Goal: Information Seeking & Learning: Check status

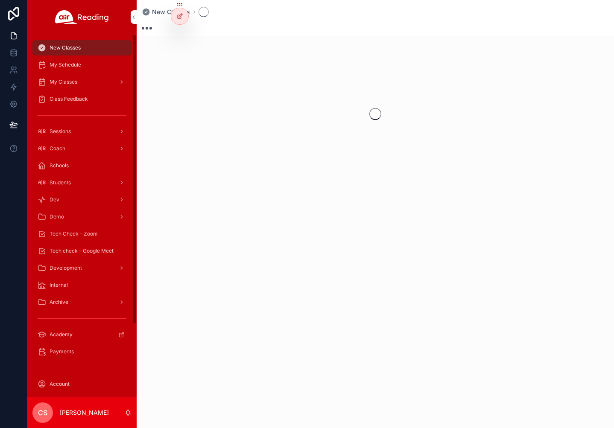
click at [73, 180] on div "Students" at bounding box center [82, 183] width 89 height 14
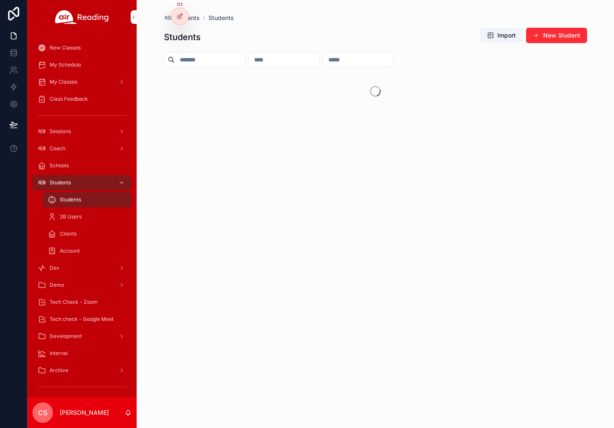
click at [180, 59] on input "scrollable content" at bounding box center [210, 60] width 70 height 12
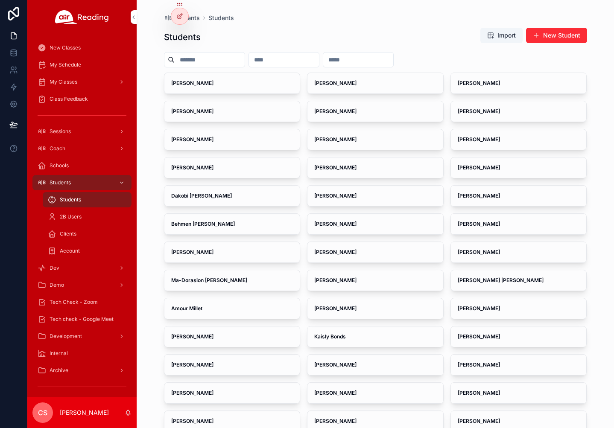
paste input "**********"
type input "**********"
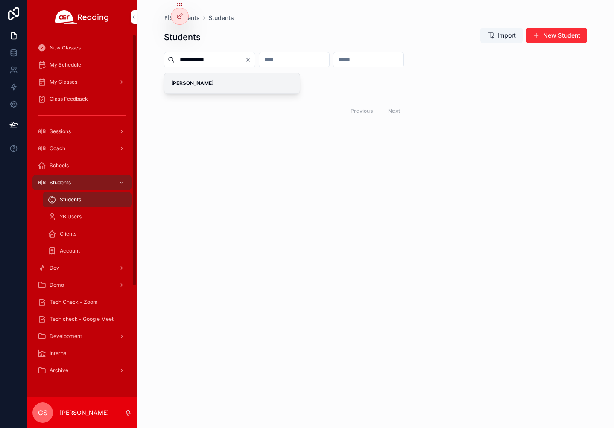
click at [173, 81] on strong "Lason Allen" at bounding box center [192, 83] width 42 height 6
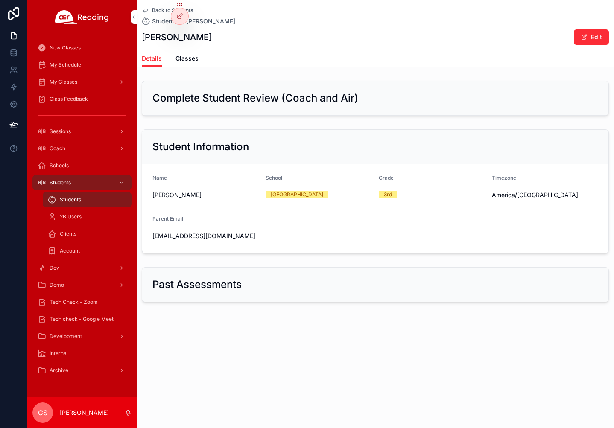
click at [184, 61] on span "Classes" at bounding box center [186, 58] width 23 height 9
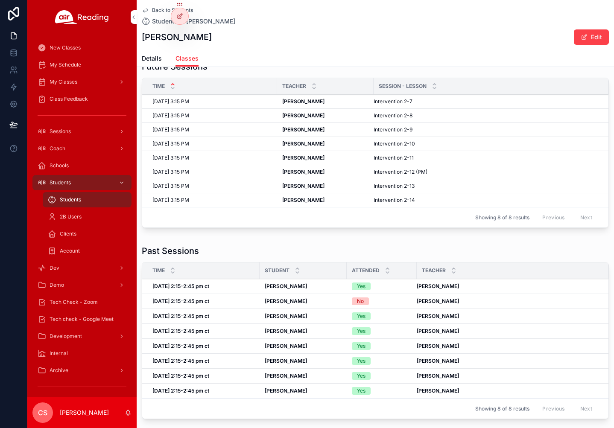
scroll to position [21, 0]
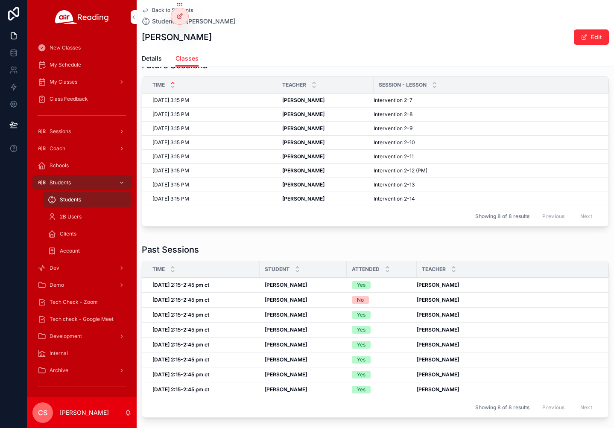
click at [220, 360] on div "Tue, 9/30, 2:15-2:45 pm ct Tue, 9/30, 2:15-2:45 pm ct" at bounding box center [203, 359] width 102 height 7
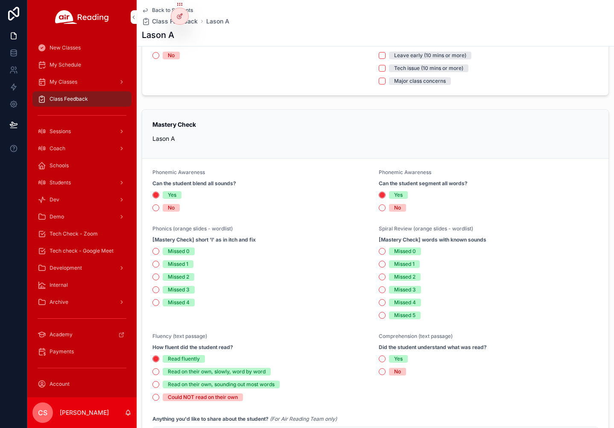
scroll to position [102, 0]
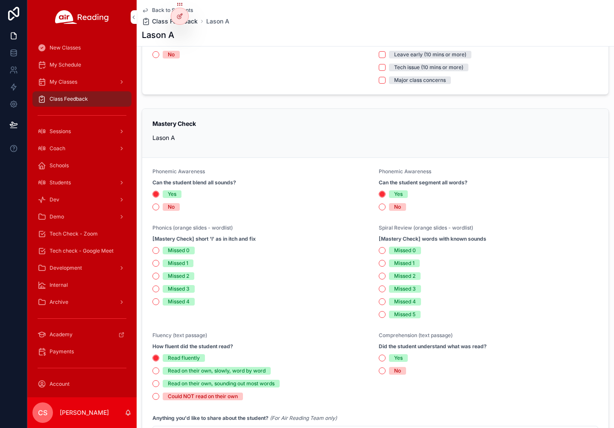
click at [196, 21] on span "Class Feedback" at bounding box center [175, 21] width 46 height 9
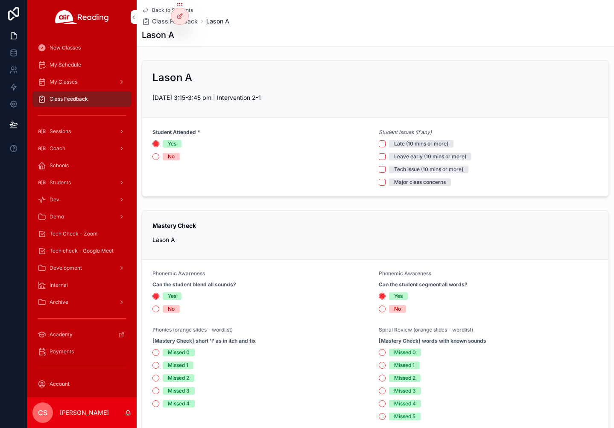
click at [219, 21] on span "Lason A" at bounding box center [217, 21] width 23 height 9
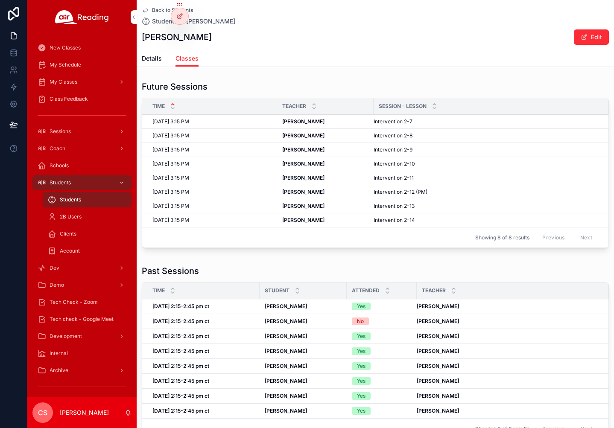
click at [209, 368] on strong "Wed, 10/1, 2:15-2:45 pm ct" at bounding box center [180, 366] width 57 height 6
click at [204, 380] on strong "Tue, 9/30, 2:15-2:45 pm ct" at bounding box center [180, 381] width 57 height 6
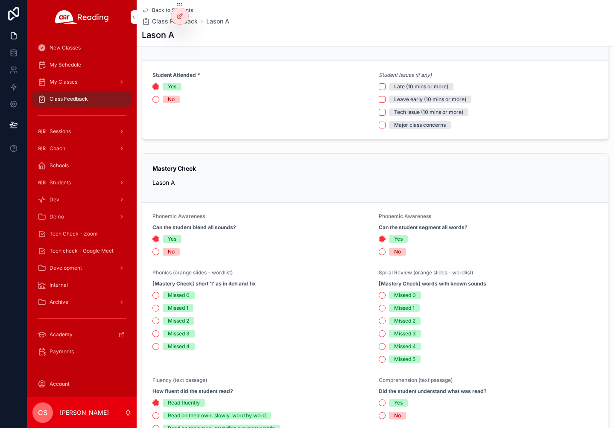
scroll to position [141, 0]
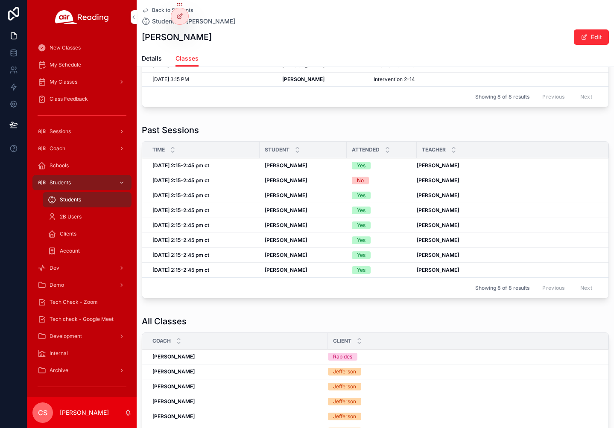
click at [192, 210] on strong "Thu, 10/2, 2:15-2:45 pm ct" at bounding box center [180, 210] width 57 height 6
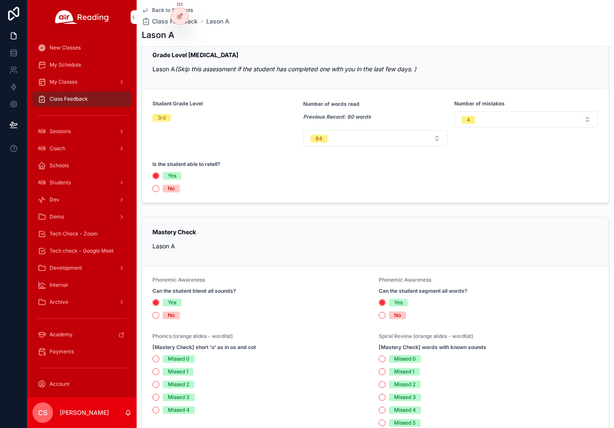
scroll to position [162, 0]
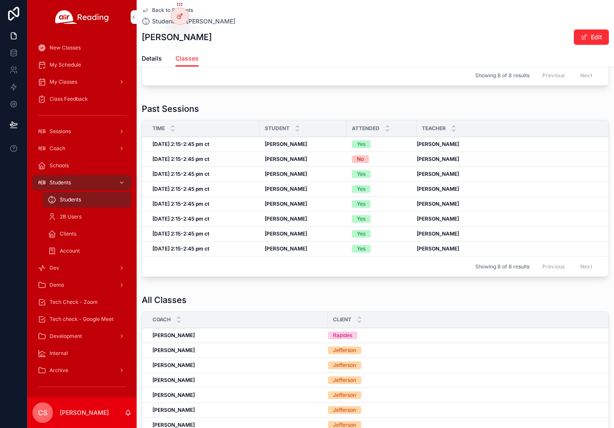
drag, startPoint x: 413, startPoint y: 203, endPoint x: 464, endPoint y: 207, distance: 51.4
click at [464, 207] on tr "Wed, 10/1, 2:15-2:45 pm ct Wed, 10/1, 2:15-2:45 pm ct Lason Allen Lason Allen Y…" at bounding box center [375, 204] width 466 height 15
copy tr "Raphael Marinho"
click at [175, 217] on strong "Tue, 9/30, 2:15-2:45 pm ct" at bounding box center [180, 218] width 57 height 6
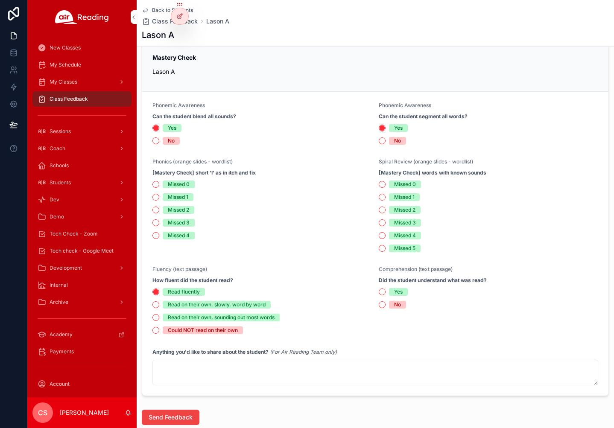
scroll to position [166, 0]
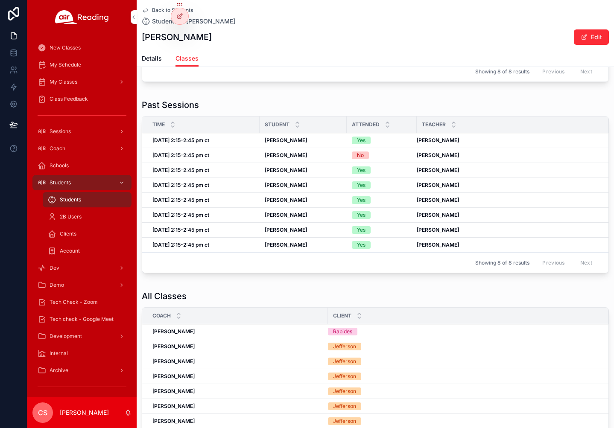
click at [207, 200] on strong "Wed, 10/1, 2:15-2:45 pm ct" at bounding box center [180, 200] width 57 height 6
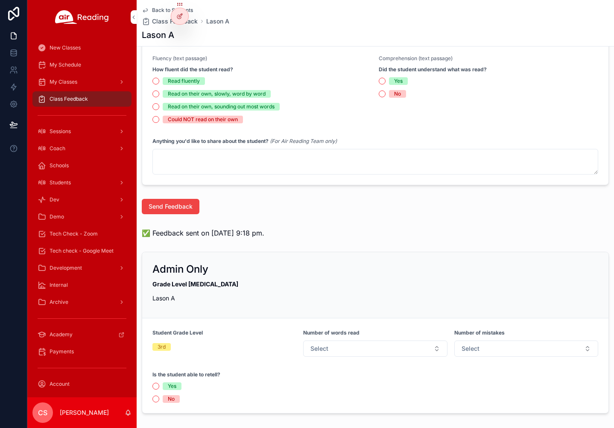
scroll to position [422, 0]
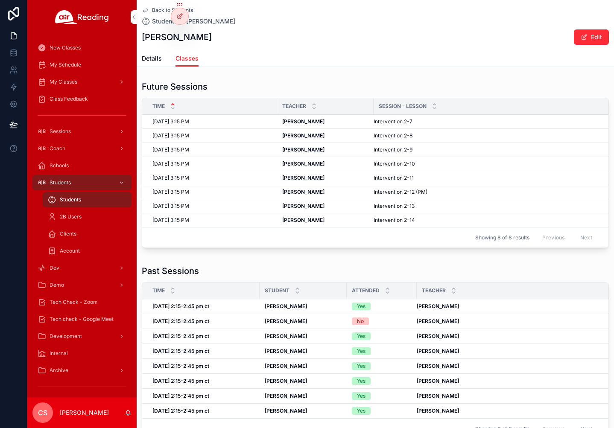
click at [198, 350] on strong "Thu, 10/2, 2:15-2:45 pm ct" at bounding box center [180, 351] width 57 height 6
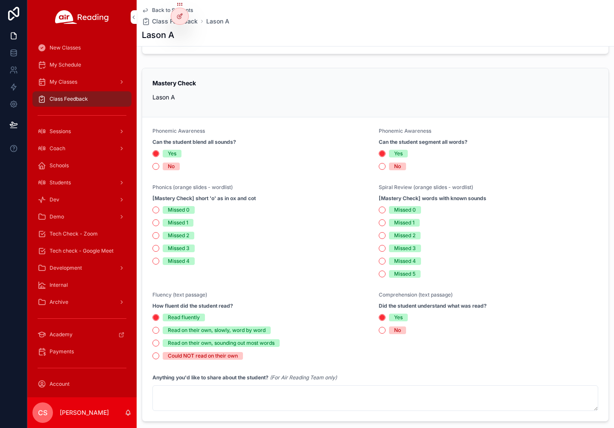
scroll to position [320, 0]
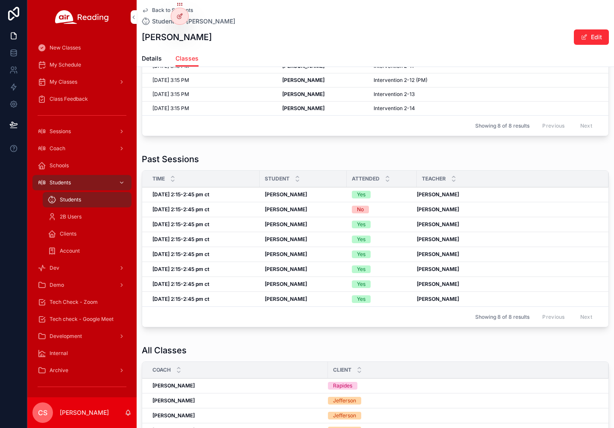
scroll to position [106, 0]
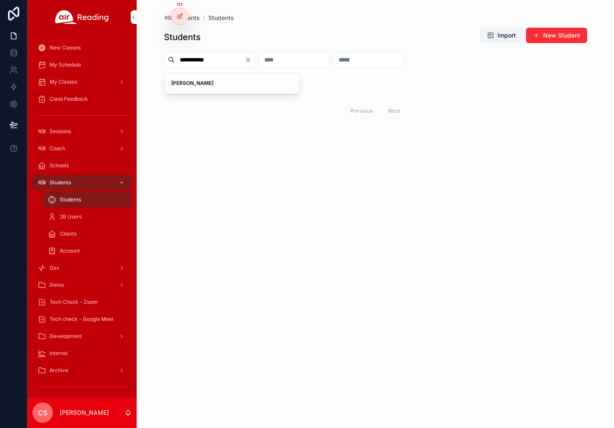
click at [193, 59] on input "**********" at bounding box center [210, 60] width 70 height 12
paste input "****"
type input "**********"
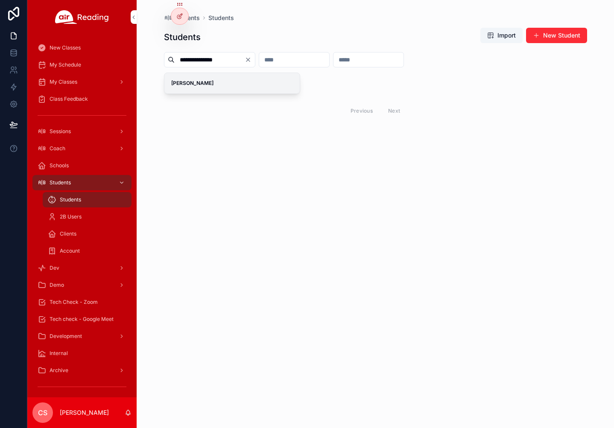
click at [181, 77] on div "Emberly Raymond" at bounding box center [232, 83] width 136 height 20
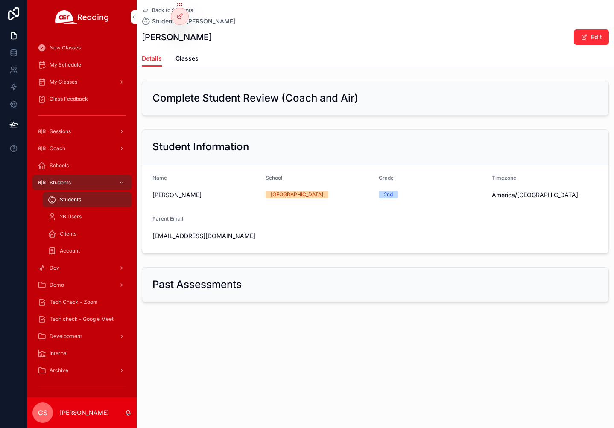
click at [185, 59] on span "Classes" at bounding box center [186, 58] width 23 height 9
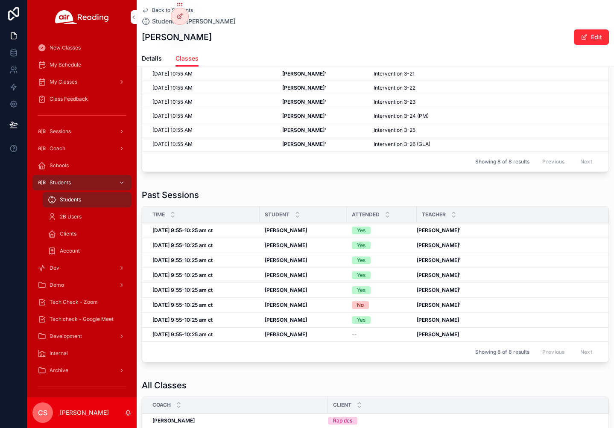
scroll to position [79, 0]
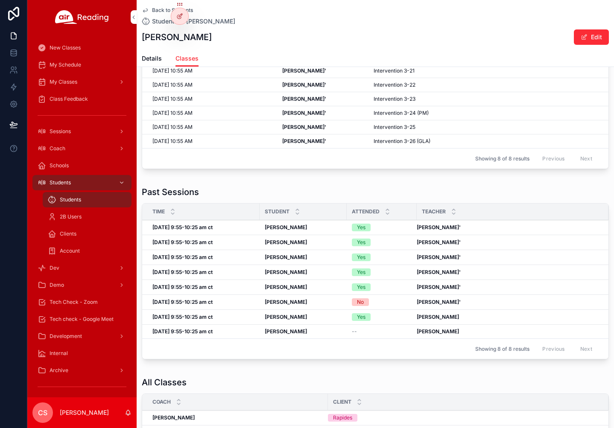
click at [227, 285] on div "Wed, 10/1, 9:55-10:25 am ct Wed, 10/1, 9:55-10:25 am ct" at bounding box center [203, 287] width 102 height 7
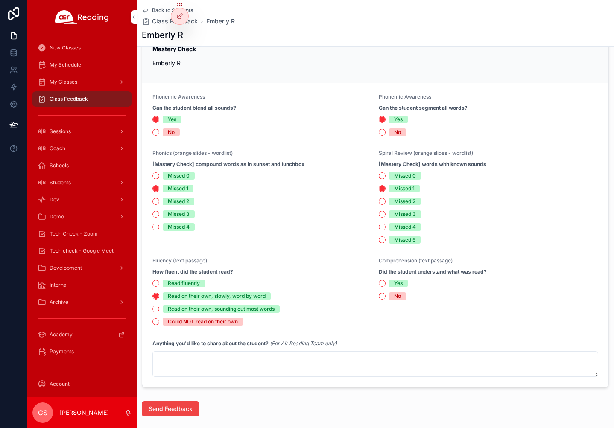
scroll to position [189, 0]
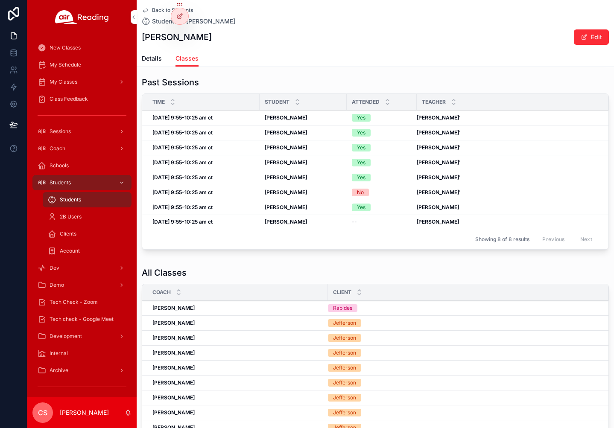
click at [212, 162] on strong "Thu, 10/2, 9:55-10:25 am ct" at bounding box center [182, 162] width 60 height 6
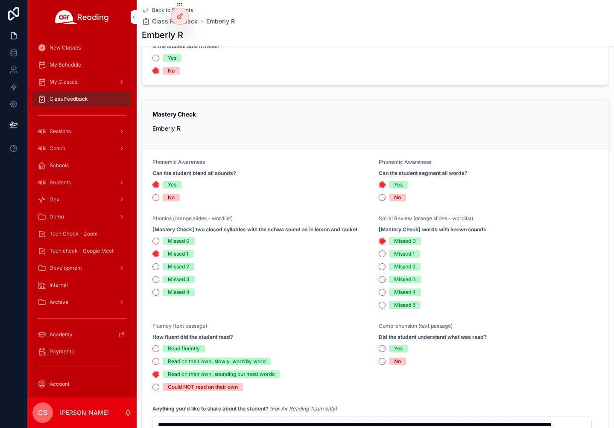
scroll to position [292, 0]
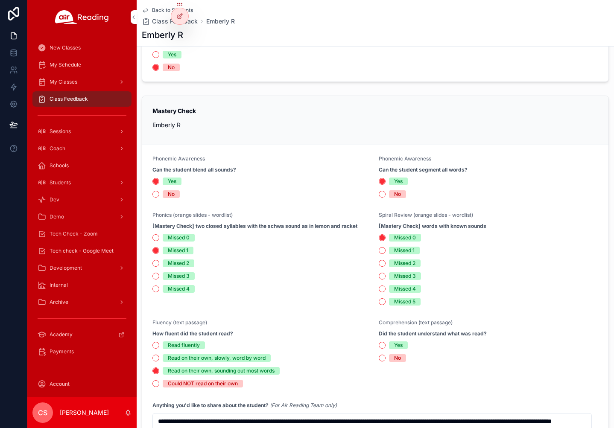
drag, startPoint x: 195, startPoint y: 226, endPoint x: 356, endPoint y: 225, distance: 161.7
click at [356, 225] on strong "[Mastery Check] two closed syllables with the schwa sound as in lemon and racket" at bounding box center [254, 226] width 205 height 7
drag, startPoint x: 196, startPoint y: 225, endPoint x: 362, endPoint y: 225, distance: 166.4
click at [362, 225] on div "[Mastery Check] two closed syllables with the schwa sound as in lemon and racket" at bounding box center [261, 226] width 219 height 9
copy strong "two closed syllables with the schwa sound as in lemon and racket"
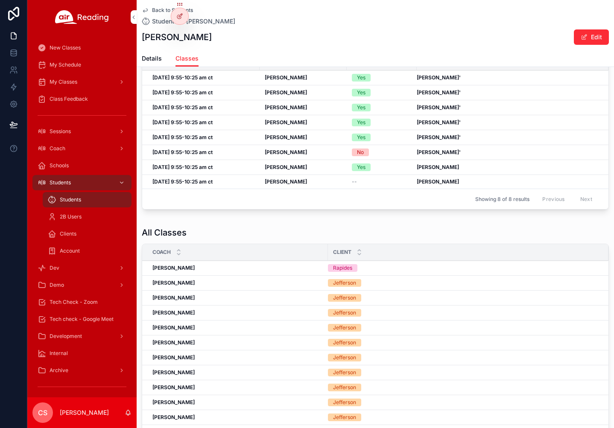
scroll to position [226, 0]
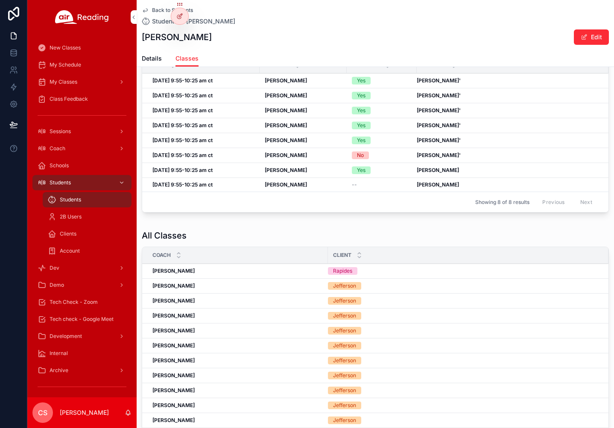
click at [201, 139] on strong "Wed, 10/1, 9:55-10:25 am ct" at bounding box center [182, 140] width 60 height 6
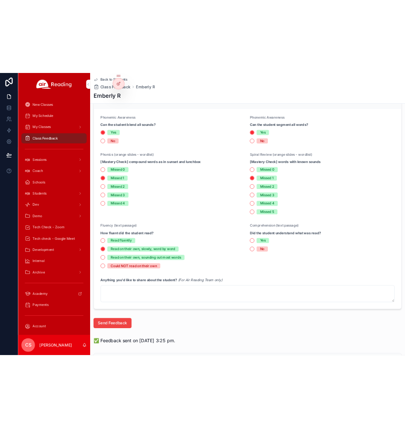
scroll to position [203, 0]
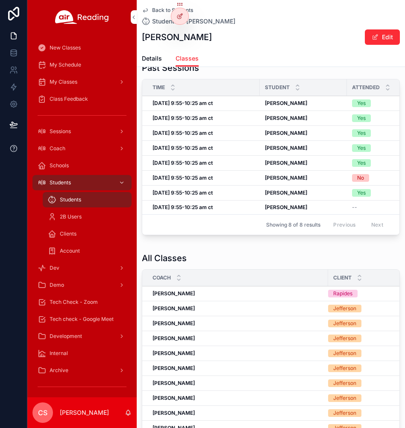
scroll to position [194, 0]
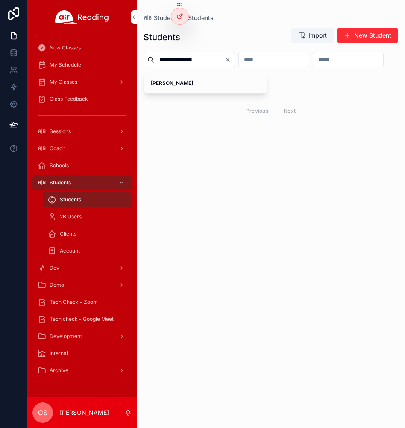
click at [172, 59] on input "**********" at bounding box center [189, 60] width 70 height 12
paste input "scrollable content"
type input "**********"
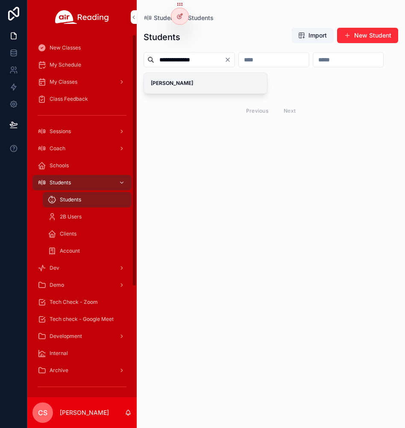
click at [163, 86] on strong "Julianna Hayes" at bounding box center [172, 83] width 42 height 6
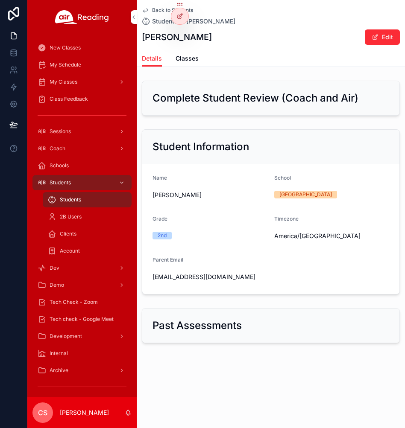
click at [185, 61] on span "Classes" at bounding box center [186, 58] width 23 height 9
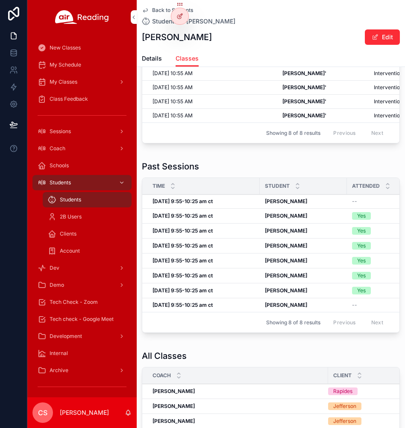
scroll to position [106, 0]
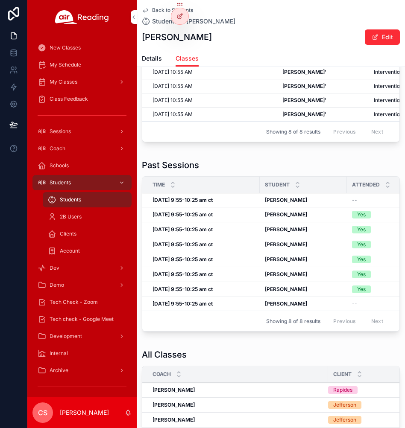
click at [212, 277] on strong "Tue, 9/30, 9:55-10:25 am ct" at bounding box center [182, 274] width 60 height 6
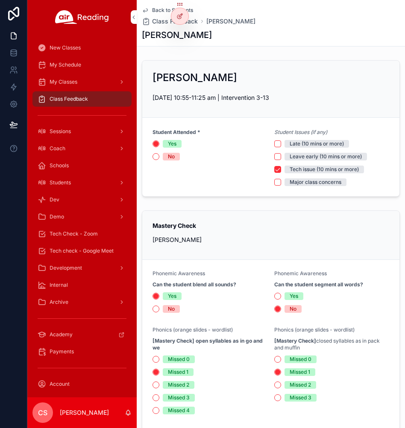
scroll to position [4, 0]
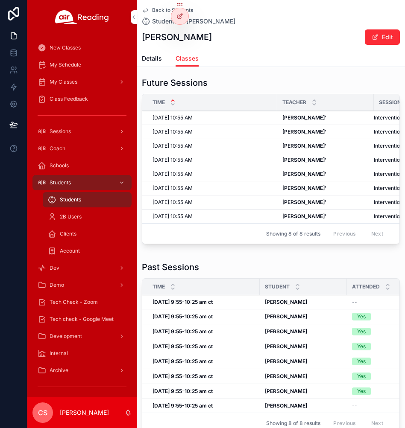
click at [189, 363] on td "Wed, 10/1, 9:55-10:25 am ct Wed, 10/1, 9:55-10:25 am ct" at bounding box center [200, 361] width 117 height 15
click at [191, 364] on strong "Wed, 10/1, 9:55-10:25 am ct" at bounding box center [182, 361] width 60 height 6
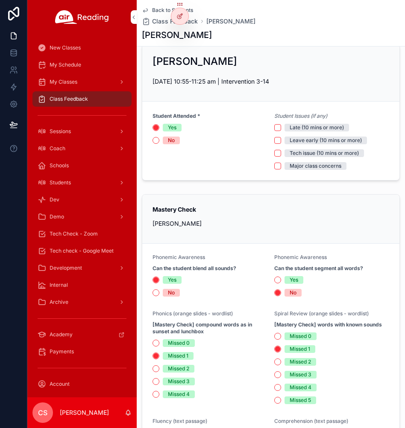
scroll to position [17, 0]
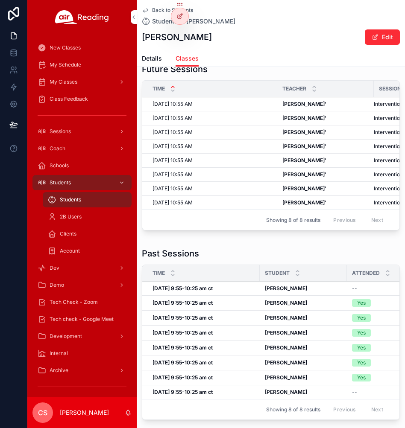
click at [178, 336] on strong "Thu, 10/2, 9:55-10:25 am ct" at bounding box center [182, 332] width 60 height 6
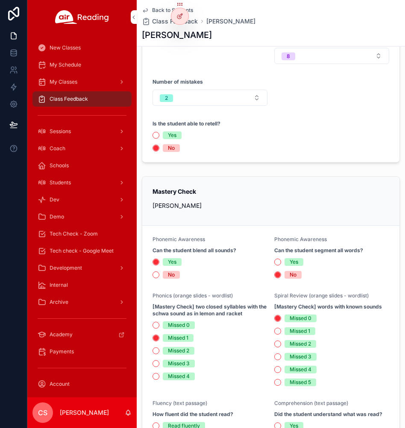
scroll to position [268, 0]
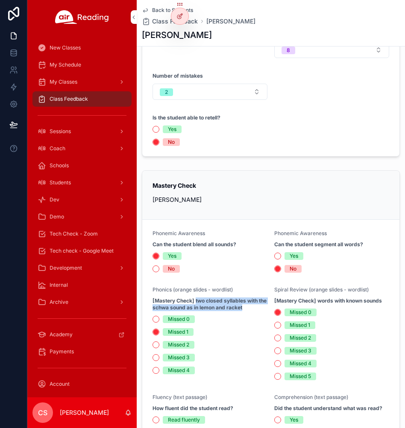
drag, startPoint x: 196, startPoint y: 301, endPoint x: 257, endPoint y: 305, distance: 61.2
click at [257, 305] on strong "[Mastery Check] two closed syllables with the schwa sound as in lemon and racket" at bounding box center [209, 304] width 115 height 14
copy strong "two closed syllables with the schwa sound as in lemon and racket"
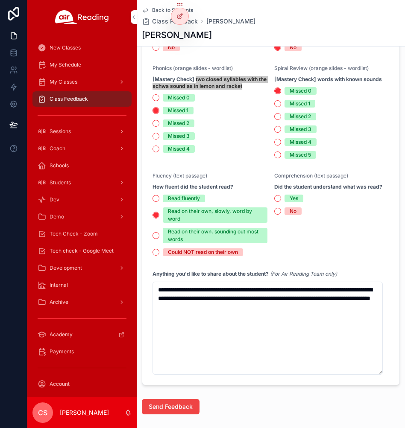
scroll to position [493, 0]
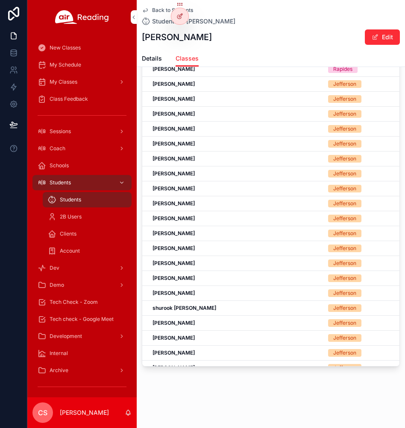
scroll to position [440, 0]
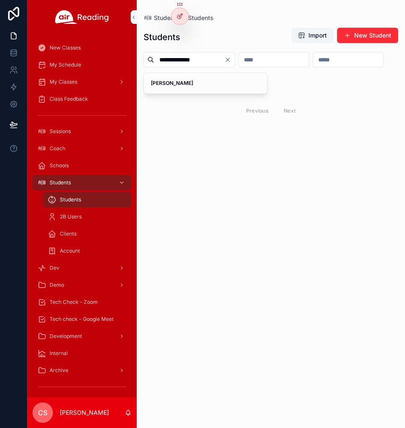
click at [170, 58] on input "**********" at bounding box center [189, 60] width 70 height 12
paste input "*"
type input "**********"
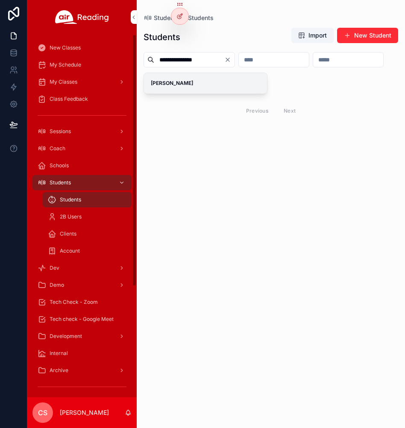
click at [168, 86] on strong "Westlyn Waldman" at bounding box center [172, 83] width 42 height 6
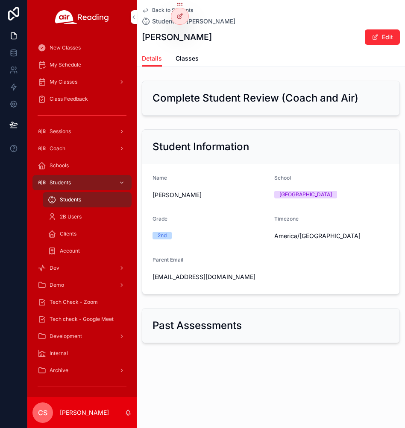
click at [183, 59] on span "Classes" at bounding box center [186, 58] width 23 height 9
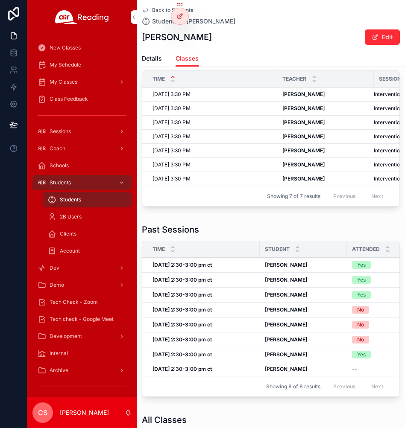
scroll to position [35, 0]
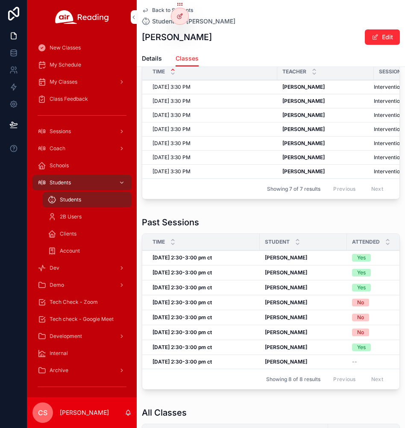
click at [72, 195] on div "Students" at bounding box center [87, 200] width 79 height 14
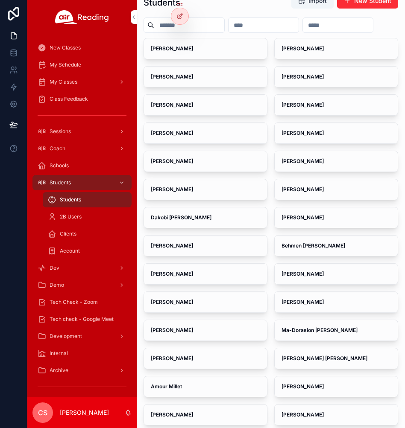
click at [155, 27] on input "scrollable content" at bounding box center [189, 25] width 70 height 12
paste input "**********"
type input "**********"
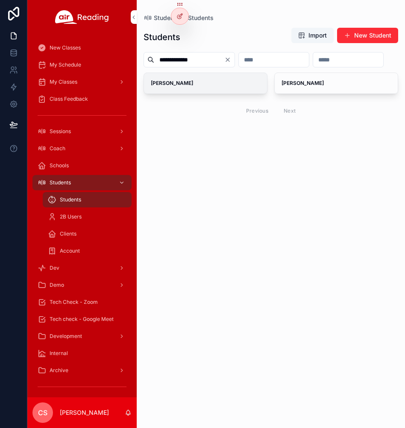
click at [176, 86] on strong "[PERSON_NAME]" at bounding box center [172, 83] width 42 height 6
click at [290, 86] on strong "[PERSON_NAME]" at bounding box center [302, 83] width 42 height 6
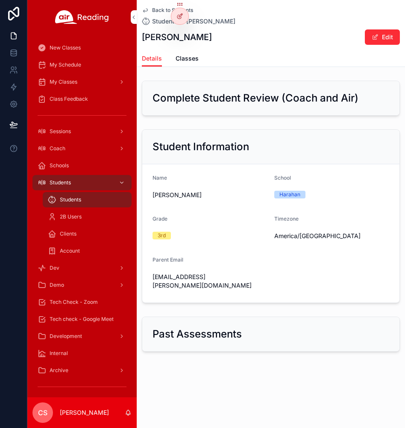
click at [185, 61] on span "Classes" at bounding box center [186, 58] width 23 height 9
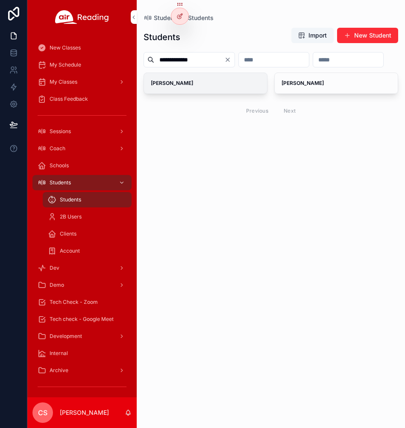
click at [172, 86] on strong "Chance Taylor" at bounding box center [172, 83] width 42 height 6
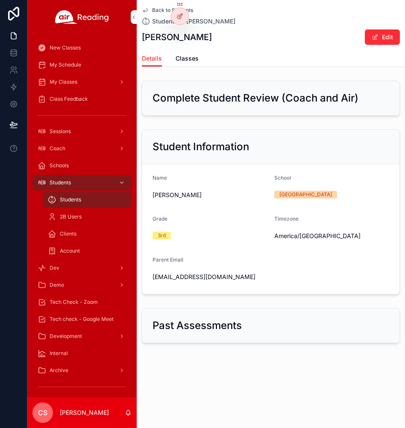
click at [183, 56] on span "Classes" at bounding box center [186, 58] width 23 height 9
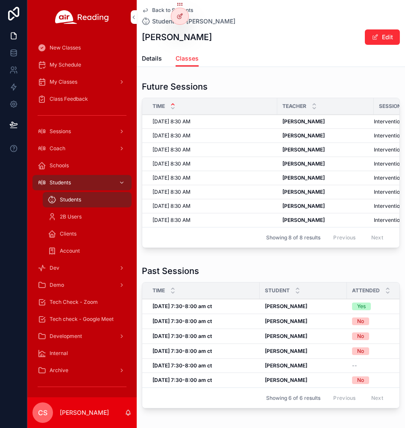
click at [212, 369] on strong "Tue, 9/30, 7:30-8:00 am ct" at bounding box center [181, 365] width 59 height 6
drag, startPoint x: 204, startPoint y: 37, endPoint x: 141, endPoint y: 38, distance: 62.3
click at [142, 38] on div "Chance Taylor Edit" at bounding box center [271, 37] width 258 height 16
copy h1 "Chance Taylor"
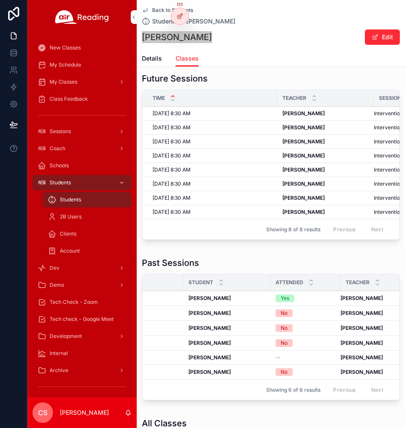
scroll to position [0, 83]
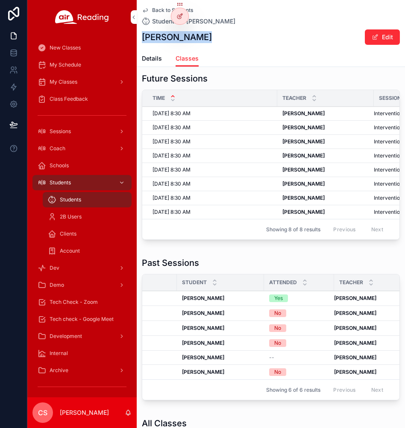
drag, startPoint x: 374, startPoint y: 366, endPoint x: 348, endPoint y: 366, distance: 26.0
drag, startPoint x: 331, startPoint y: 365, endPoint x: 371, endPoint y: 368, distance: 40.3
click at [371, 365] on tr "Tue, 9/30, 7:30-8:00 am ct Tue, 9/30, 7:30-8:00 am ct Chance Taylor Chance Tayl…" at bounding box center [241, 358] width 365 height 14
copy tr "Katie Tamalone"
click at [79, 200] on span "Students" at bounding box center [70, 199] width 21 height 7
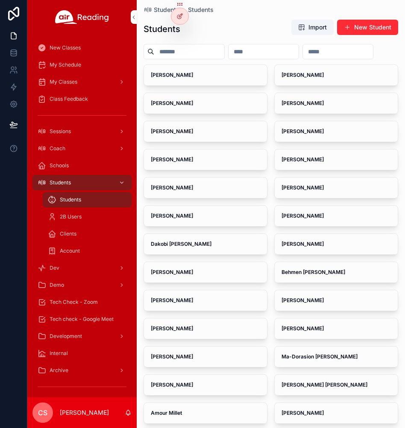
click at [164, 52] on input "scrollable content" at bounding box center [189, 52] width 70 height 12
paste input "**********"
type input "**********"
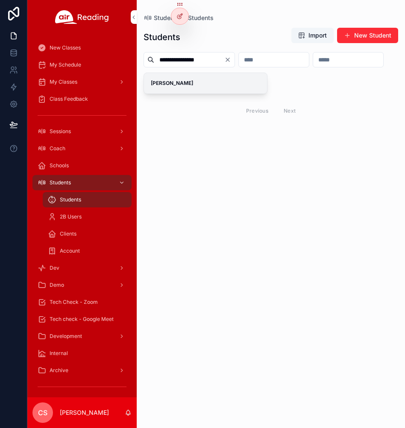
click at [173, 86] on strong "Adalia Alva Cruz" at bounding box center [172, 83] width 42 height 6
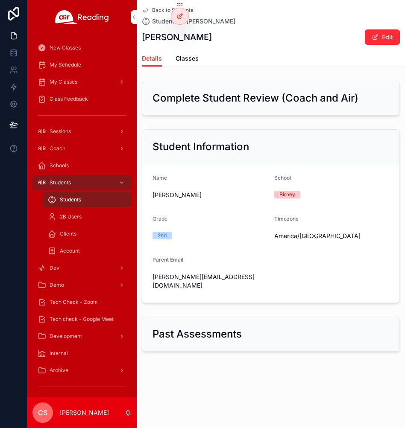
click at [178, 55] on span "Classes" at bounding box center [186, 58] width 23 height 9
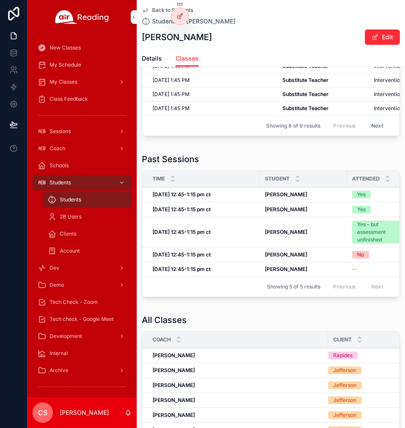
scroll to position [115, 0]
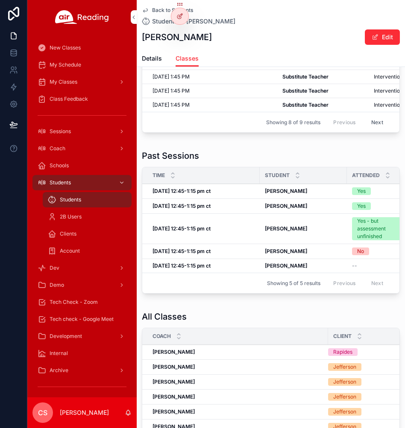
click at [74, 202] on span "Students" at bounding box center [70, 199] width 21 height 7
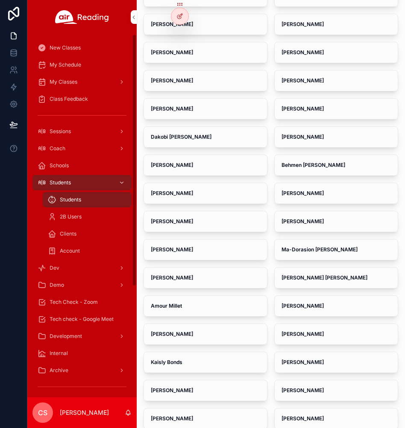
click at [74, 202] on span "Students" at bounding box center [70, 199] width 21 height 7
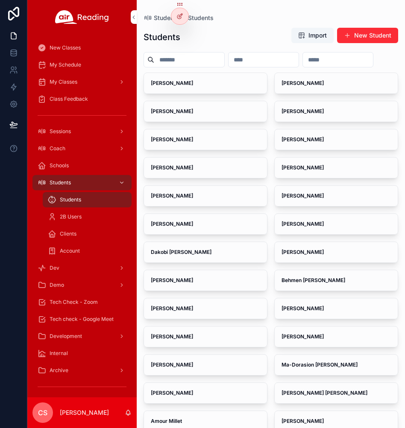
click at [165, 59] on input "scrollable content" at bounding box center [189, 60] width 70 height 12
paste input "**********"
type input "**********"
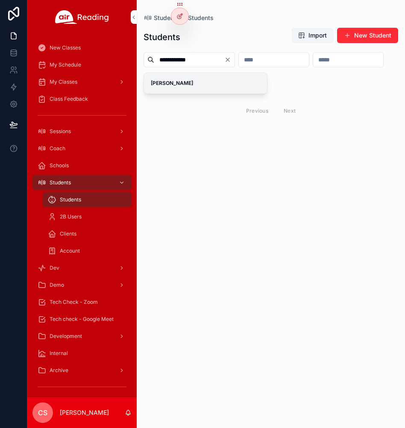
click at [167, 86] on strong "Akisha Erazo" at bounding box center [172, 83] width 42 height 6
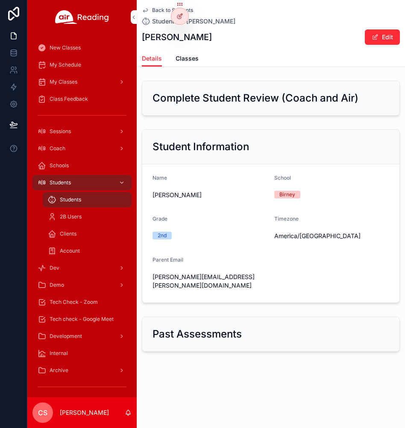
click at [186, 60] on span "Classes" at bounding box center [186, 58] width 23 height 9
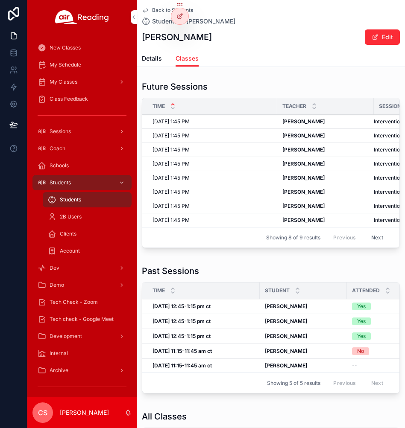
click at [206, 369] on strong "Wed, 10/1, 11:15-11:45 am ct" at bounding box center [181, 365] width 59 height 6
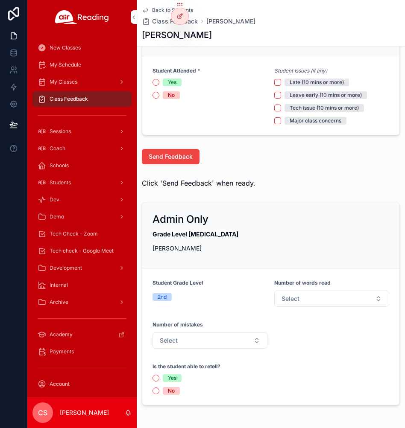
scroll to position [97, 0]
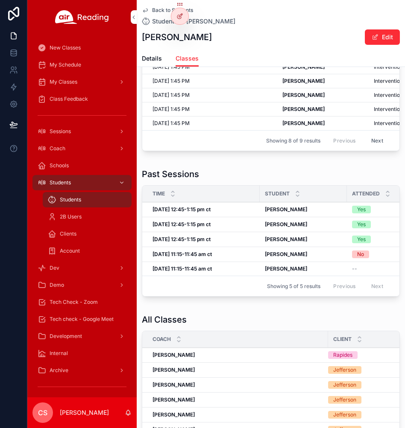
scroll to position [0, 114]
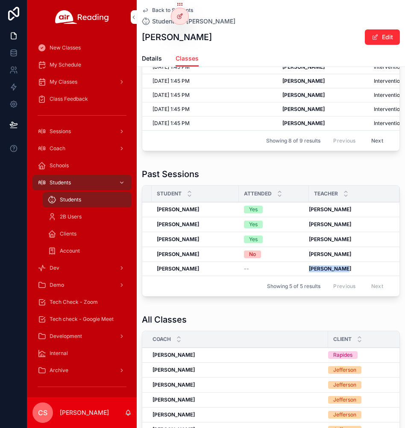
drag, startPoint x: 300, startPoint y: 275, endPoint x: 332, endPoint y: 276, distance: 32.4
click at [332, 276] on tr "Wed, 10/1, 11:15-11:45 am ct Wed, 10/1, 11:15-11:45 am ct Akisha Erazo Akisha E…" at bounding box center [216, 269] width 365 height 14
copy tr "Julia Frazer"
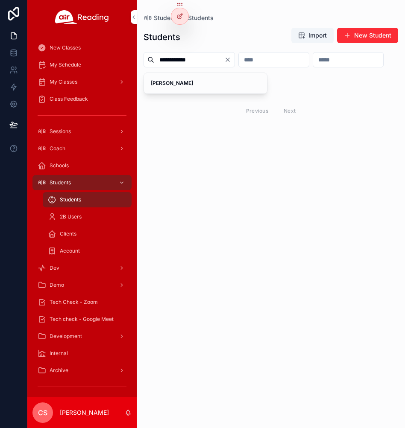
click at [172, 57] on input "**********" at bounding box center [189, 60] width 70 height 12
paste input "*"
type input "**********"
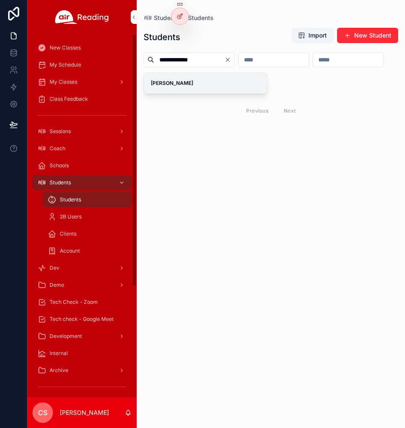
click at [166, 86] on strong "Alaya Ventura" at bounding box center [172, 83] width 42 height 6
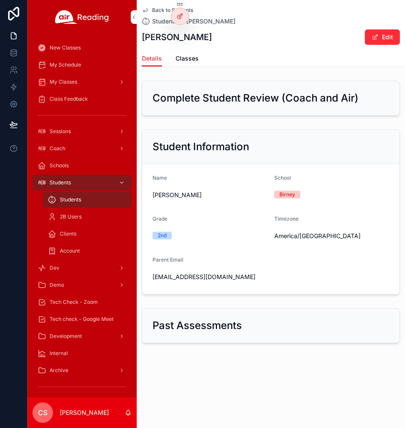
click at [187, 64] on link "Classes" at bounding box center [186, 59] width 23 height 17
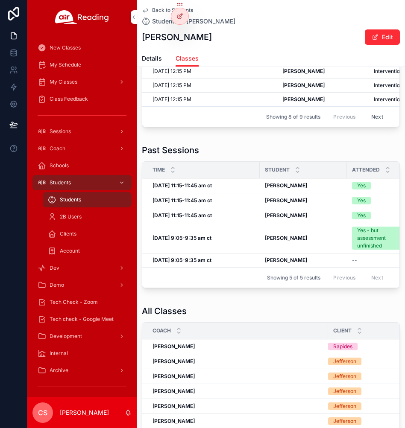
scroll to position [129, 0]
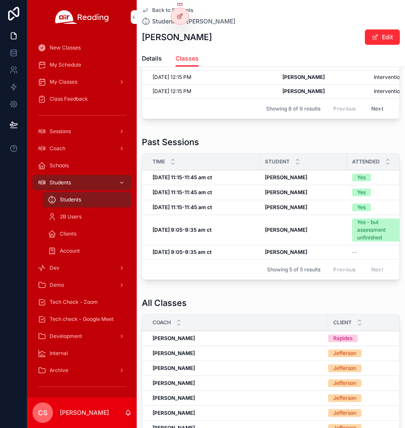
click at [232, 256] on div "Wed, 10/1, 9:05-9:35 am ct Wed, 10/1, 9:05-9:35 am ct" at bounding box center [203, 252] width 102 height 7
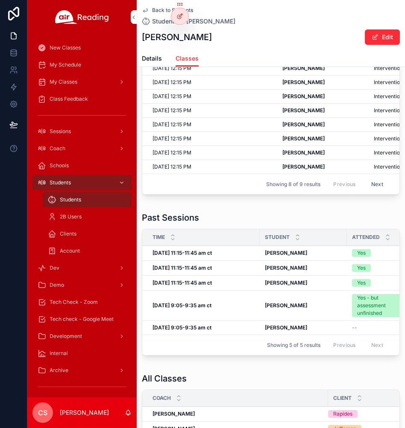
scroll to position [55, 0]
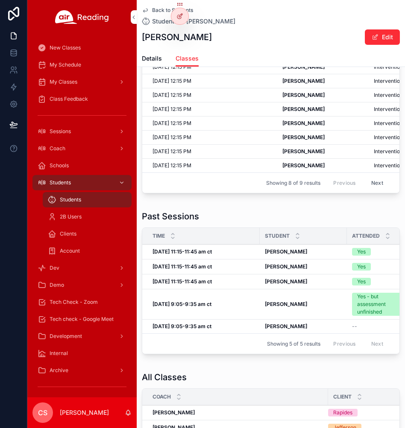
click at [238, 330] on div "Wed, 10/1, 9:05-9:35 am ct Wed, 10/1, 9:05-9:35 am ct" at bounding box center [203, 326] width 102 height 7
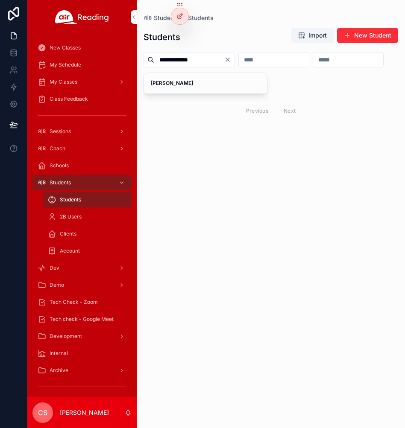
type input "**********"
click at [168, 86] on strong "Akisha Erazo" at bounding box center [172, 83] width 42 height 6
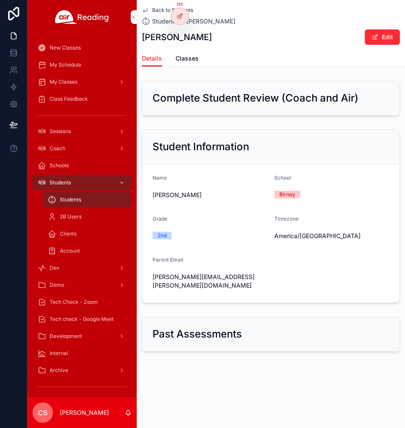
click at [183, 58] on span "Classes" at bounding box center [186, 58] width 23 height 9
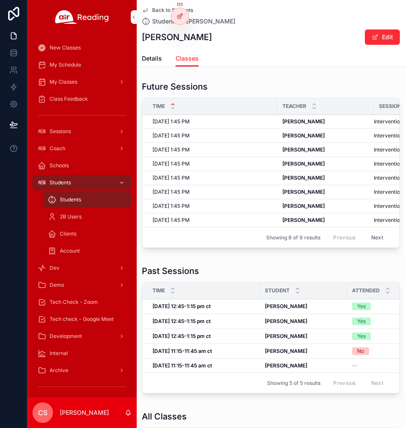
click at [212, 369] on strong "Wed, 10/1, 11:15-11:45 am ct" at bounding box center [181, 365] width 59 height 6
